Goal: Find specific page/section: Find specific page/section

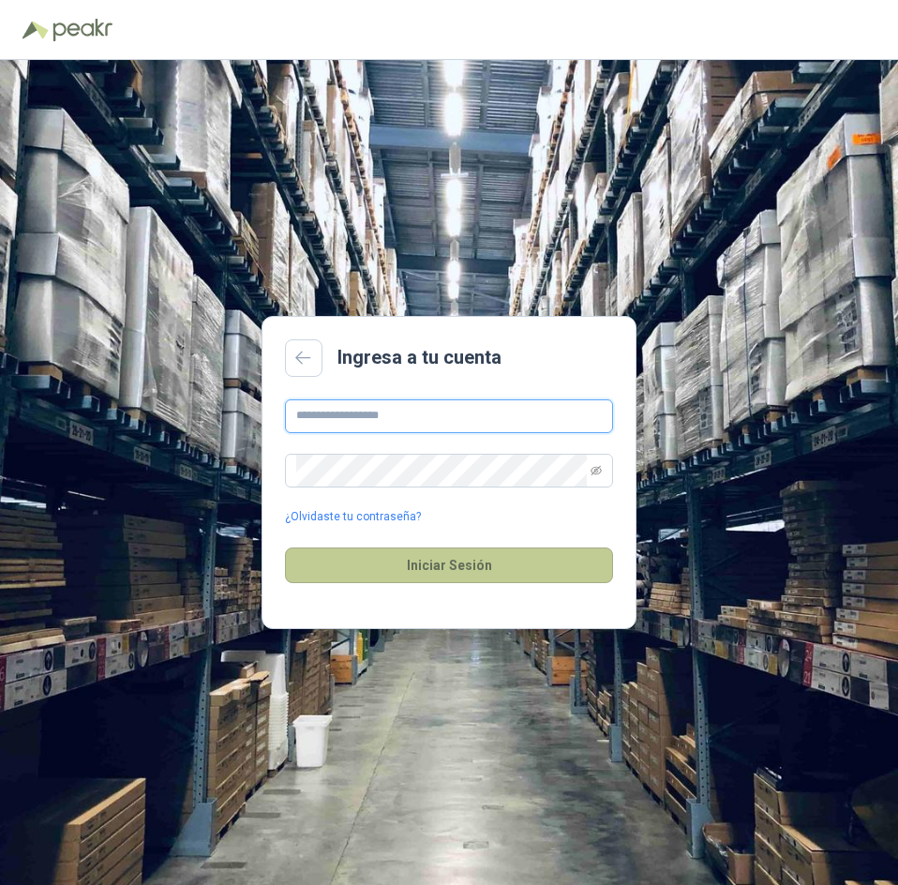
type input "**********"
click at [531, 547] on button "Iniciar Sesión" at bounding box center [449, 565] width 328 height 36
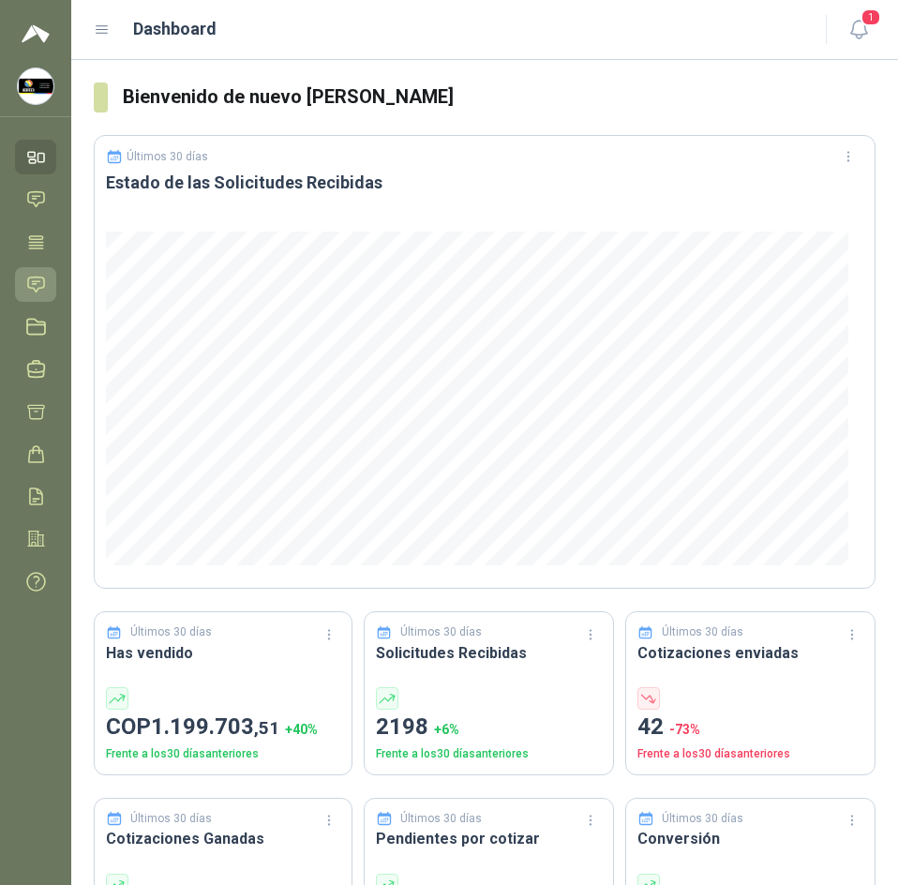
click at [24, 286] on link "Solicitudes" at bounding box center [35, 284] width 41 height 35
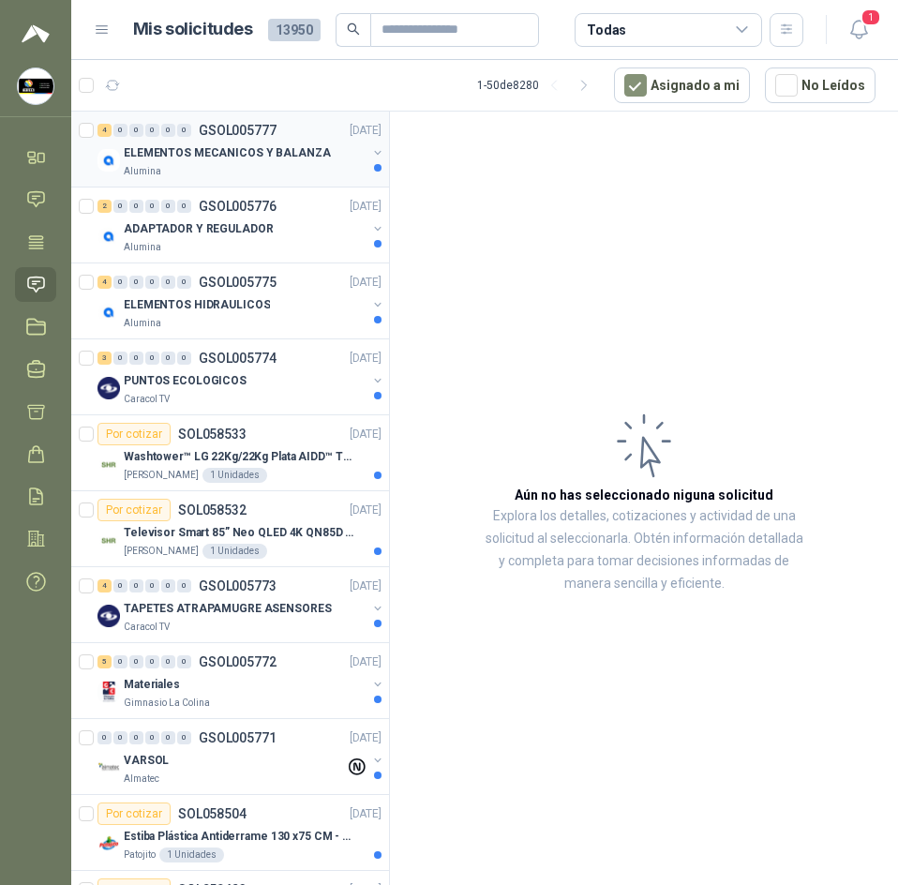
click at [241, 142] on div "ELEMENTOS MECANICOS Y BALANZA" at bounding box center [245, 153] width 243 height 22
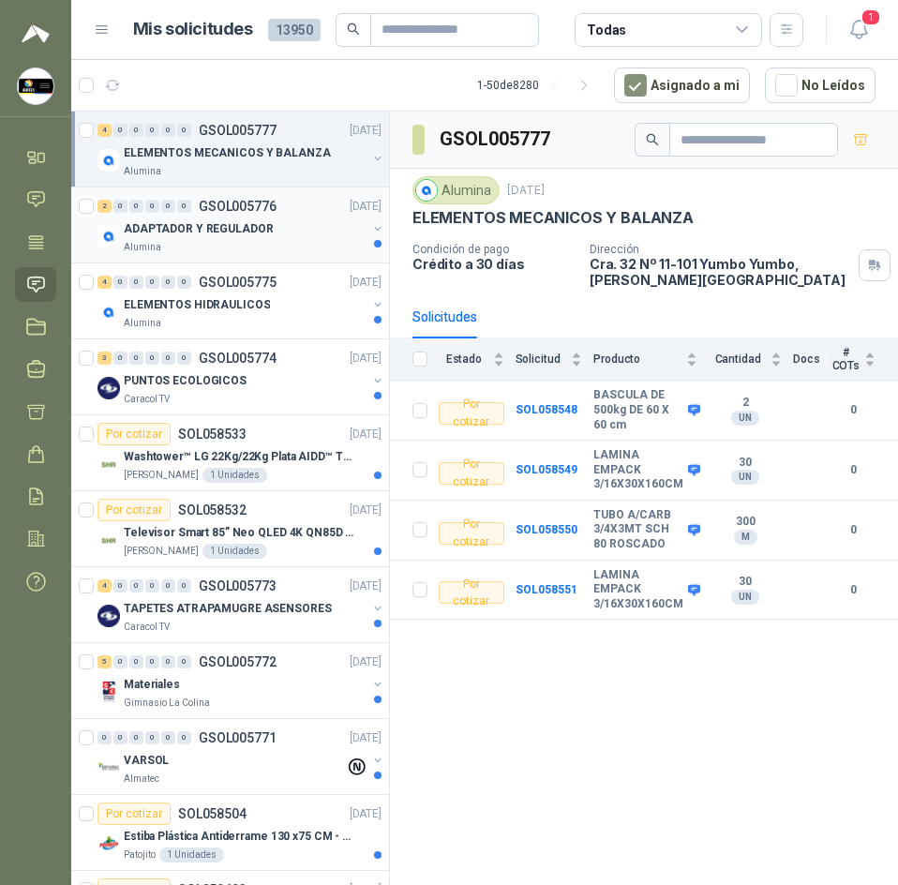
click at [162, 202] on div "0" at bounding box center [168, 206] width 14 height 13
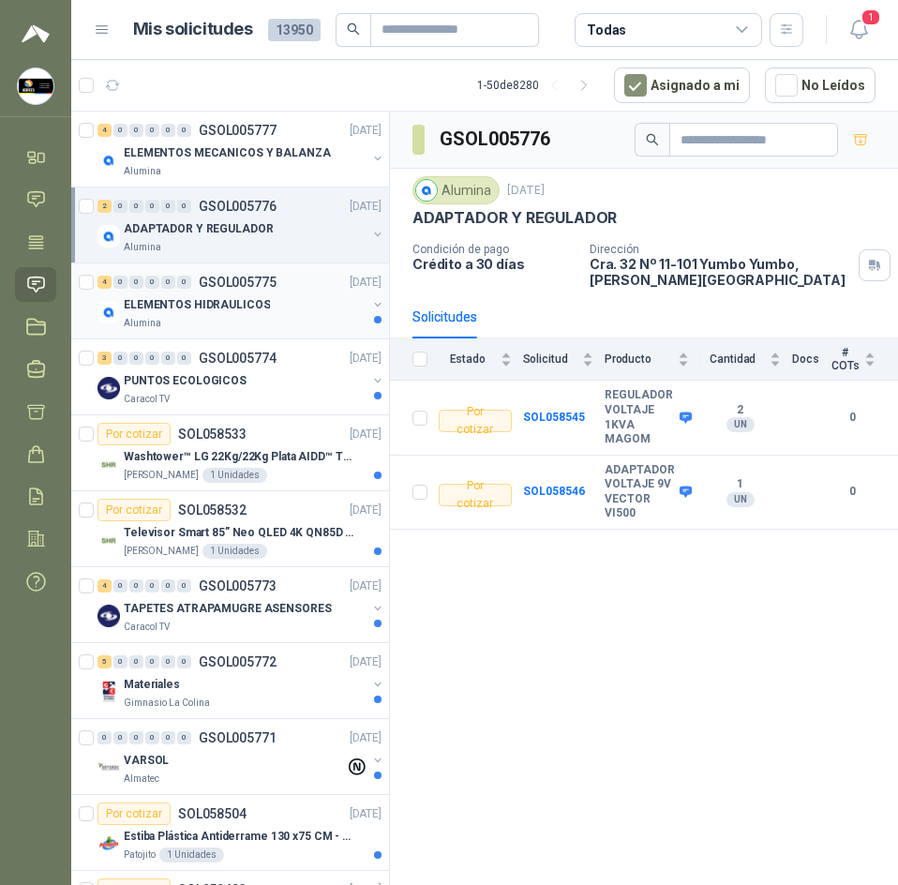
click at [260, 306] on p "ELEMENTOS HIDRAULICOS" at bounding box center [197, 305] width 146 height 18
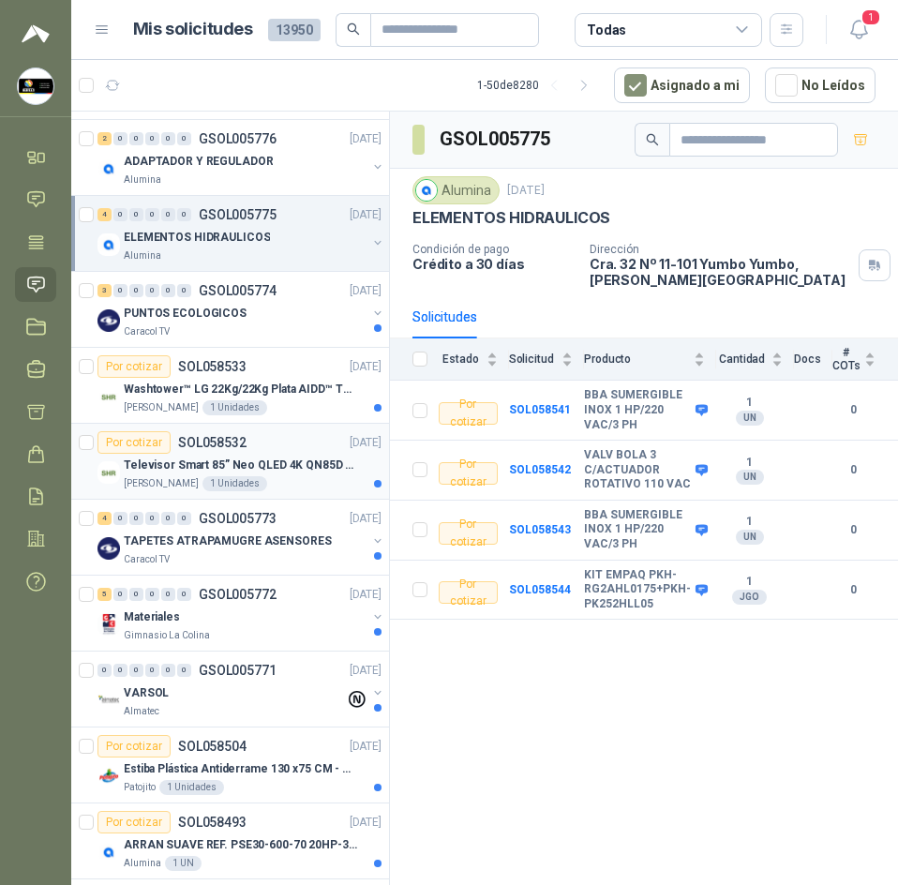
scroll to position [94, 0]
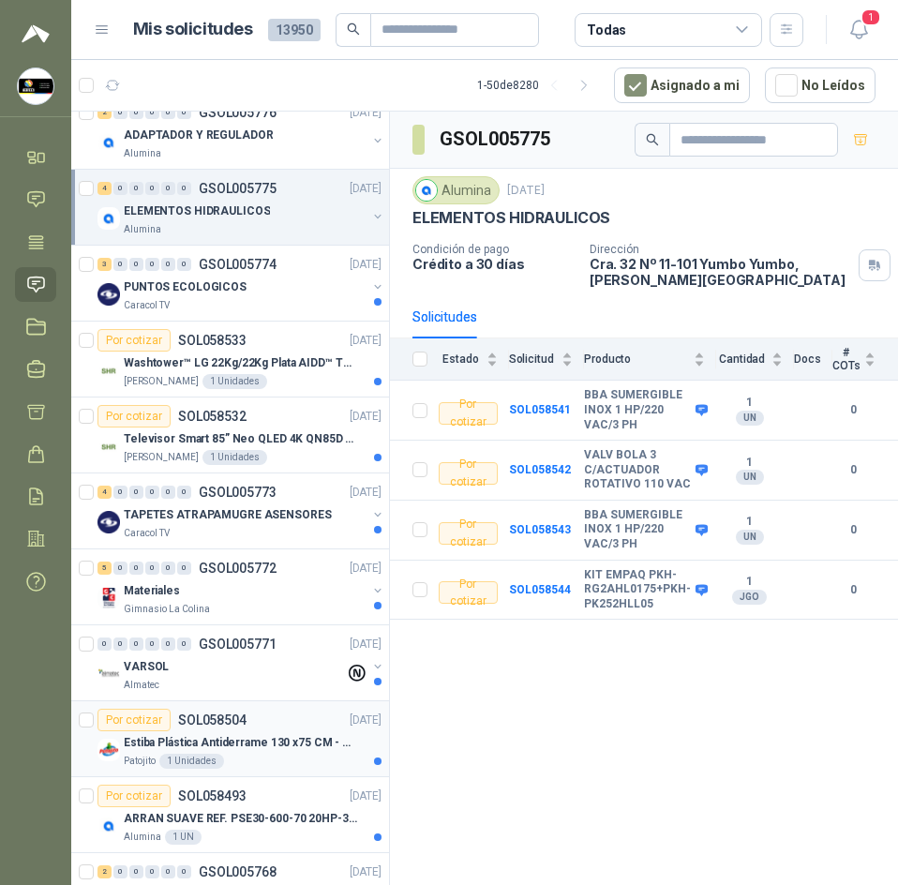
click at [204, 737] on p "Estiba Plástica Antiderrame 130 x75 CM - Capacidad 180-200 Litros" at bounding box center [240, 743] width 233 height 18
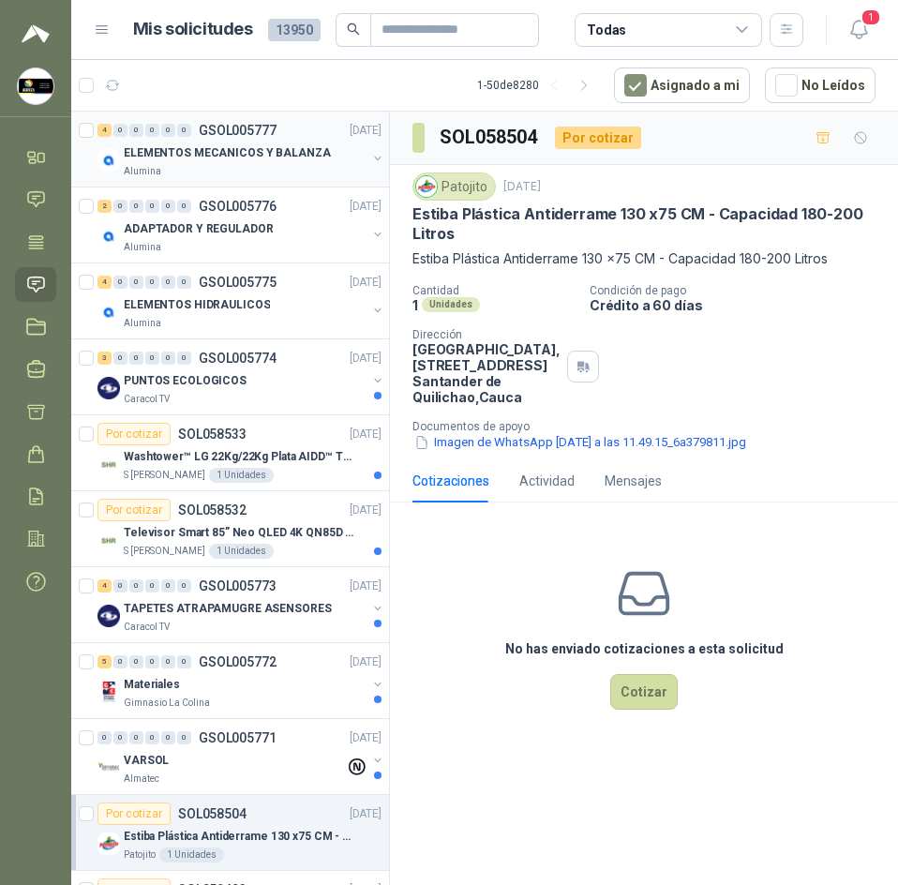
click at [271, 157] on p "ELEMENTOS MECANICOS Y BALANZA" at bounding box center [227, 153] width 207 height 18
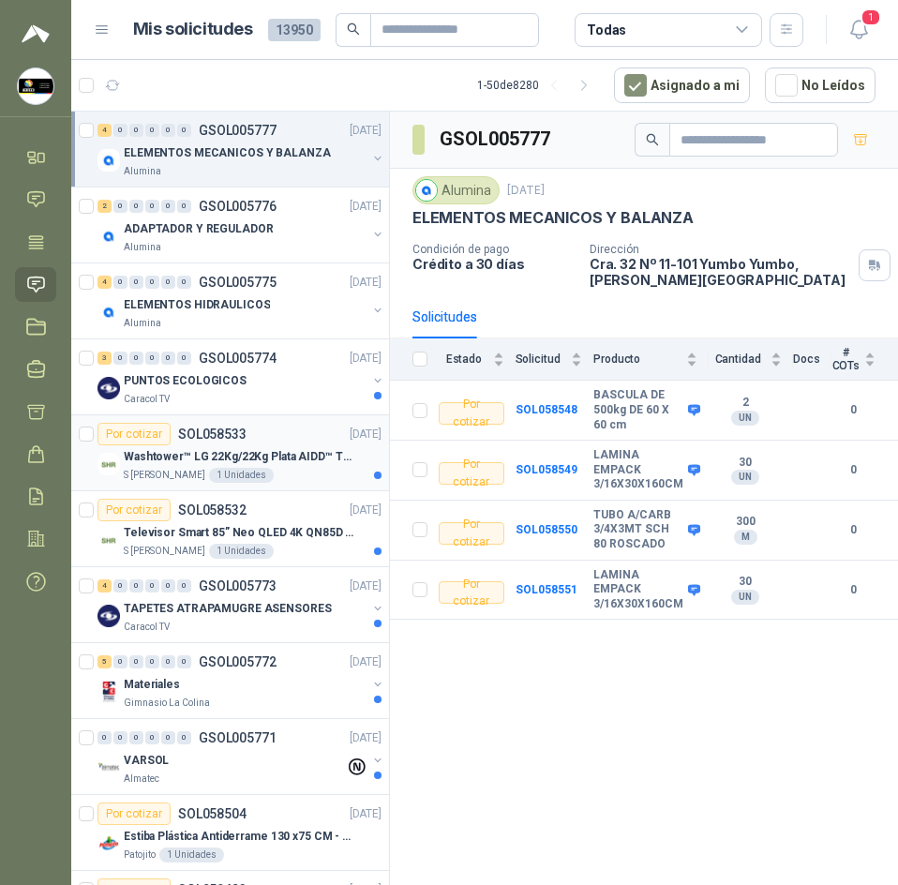
click at [302, 462] on p "Washtower™ LG 22Kg/22Kg Plata AIDD™ ThinQ™ Steam™ WK22VS6P" at bounding box center [240, 457] width 233 height 18
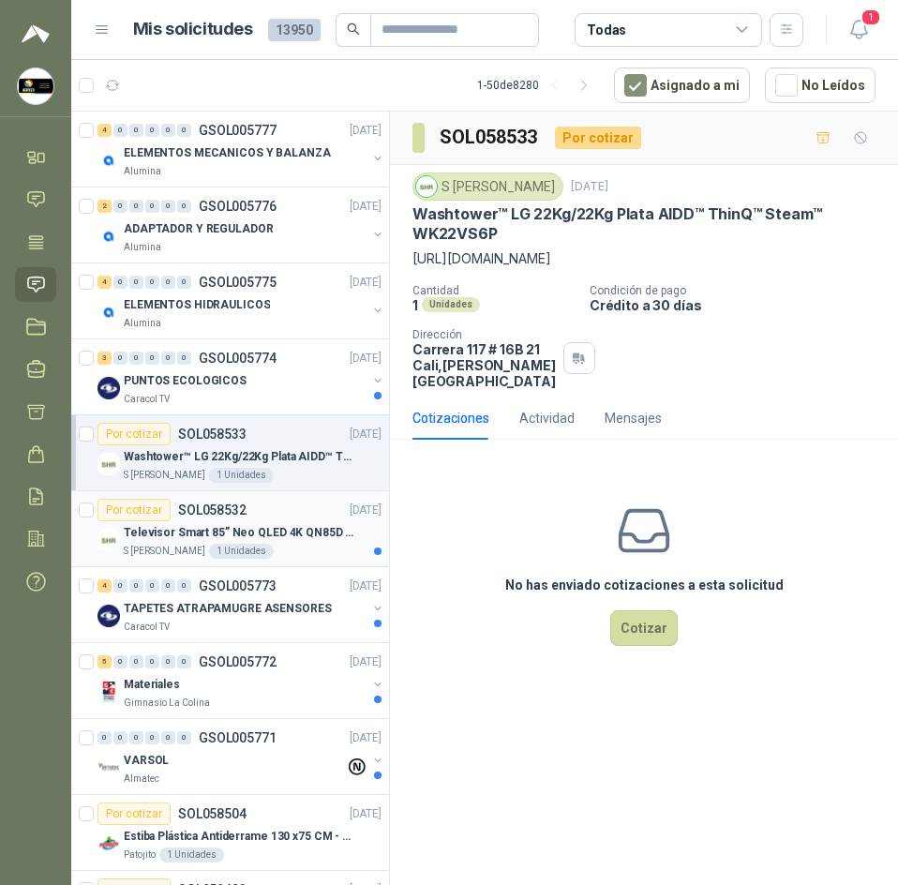
click at [338, 527] on p "Televisor Smart 85” Neo QLED 4K QN85D (QN85QN85DBKXZL)" at bounding box center [240, 533] width 233 height 18
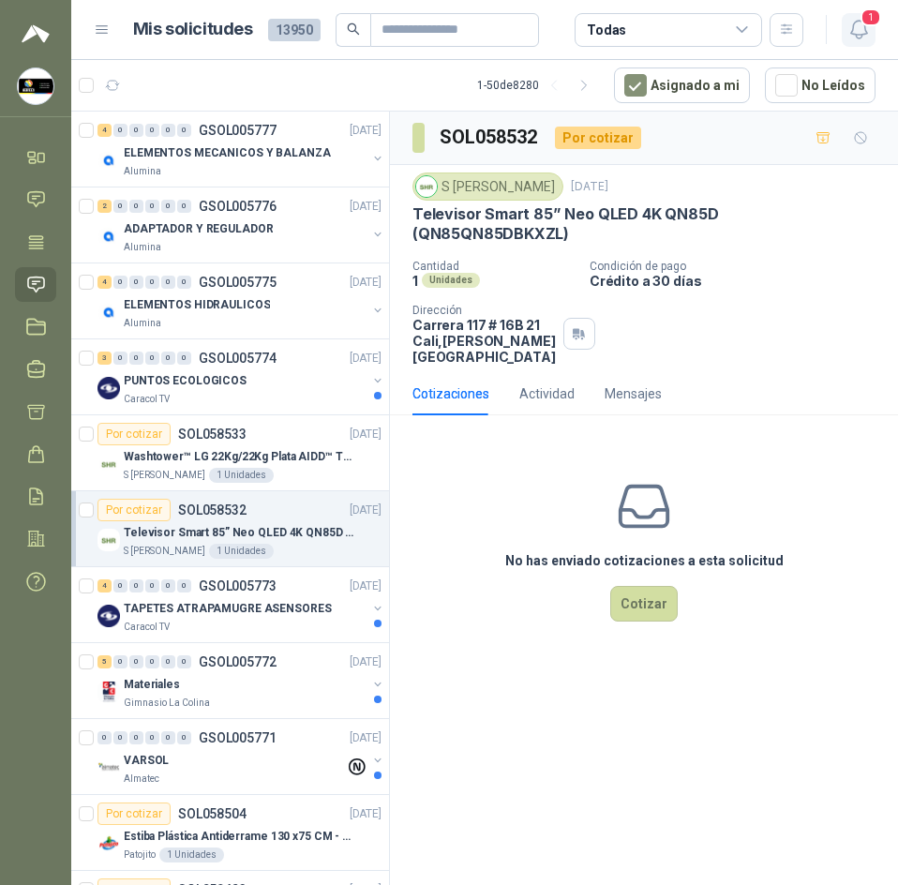
click at [849, 35] on icon "button" at bounding box center [858, 29] width 23 height 23
